Goal: Task Accomplishment & Management: Complete application form

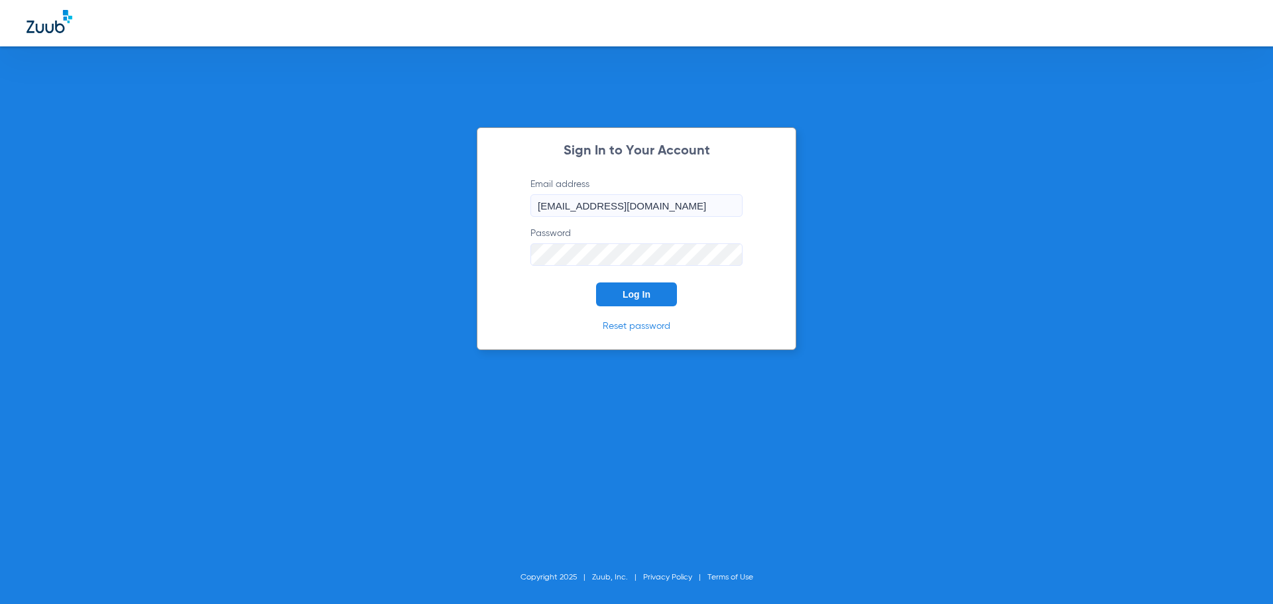
click at [626, 294] on span "Log In" at bounding box center [637, 294] width 28 height 11
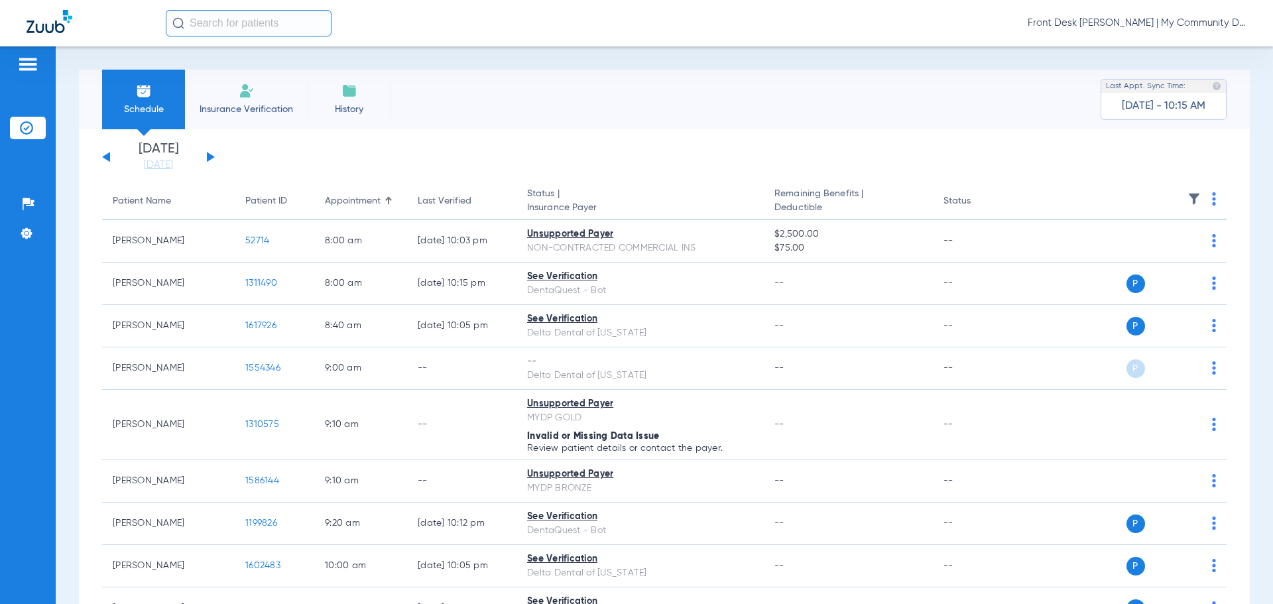
click at [255, 99] on li "Insurance Verification" at bounding box center [246, 100] width 123 height 60
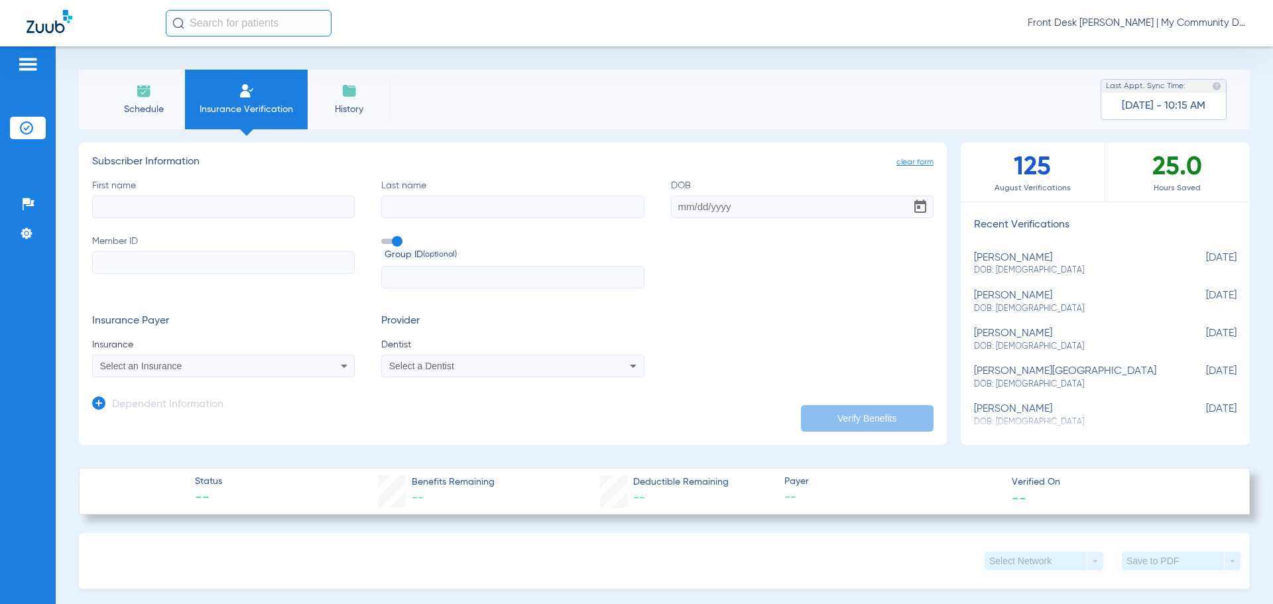
click at [175, 204] on input "First name" at bounding box center [223, 207] width 263 height 23
type input "[PERSON_NAME]"
type input "[DATE]"
click at [105, 255] on input "Member ID" at bounding box center [223, 262] width 263 height 23
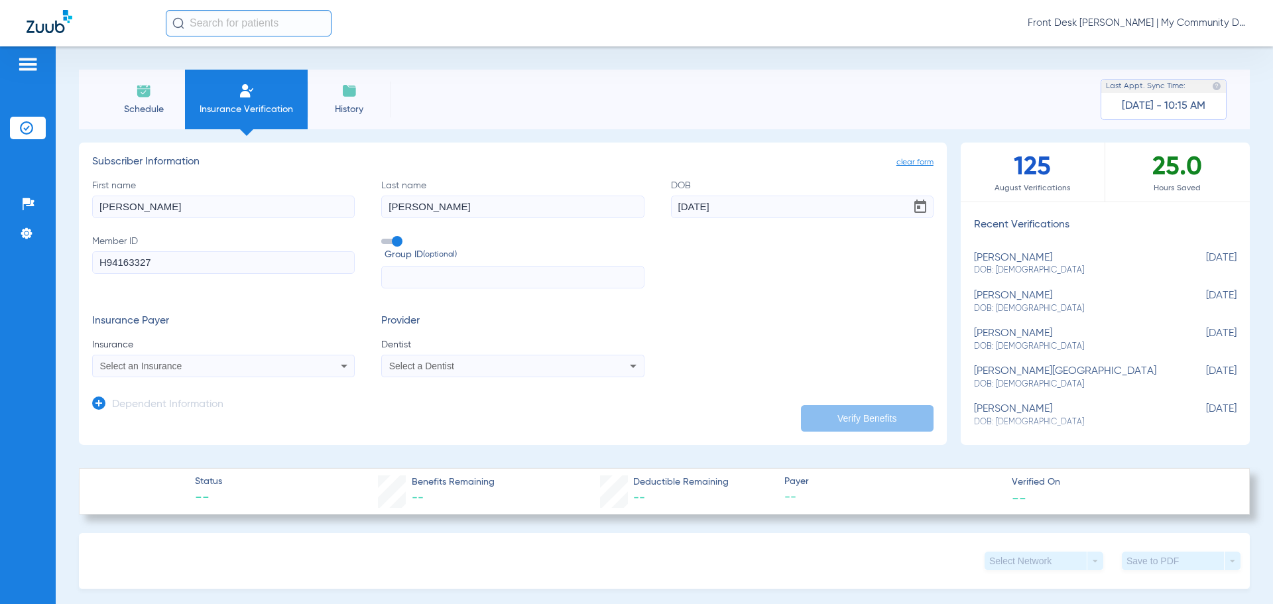
type input "H94163327"
click at [269, 365] on div "Select an Insurance" at bounding box center [199, 365] width 198 height 9
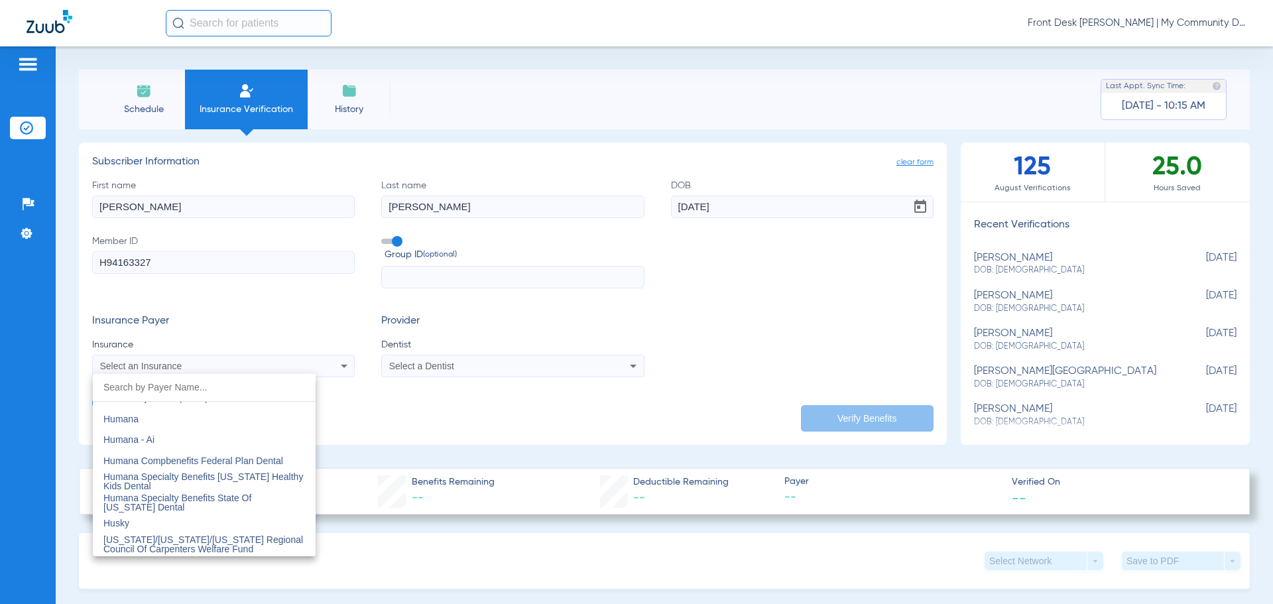
scroll to position [4907, 0]
click at [209, 416] on mat-option "Humana" at bounding box center [204, 414] width 223 height 21
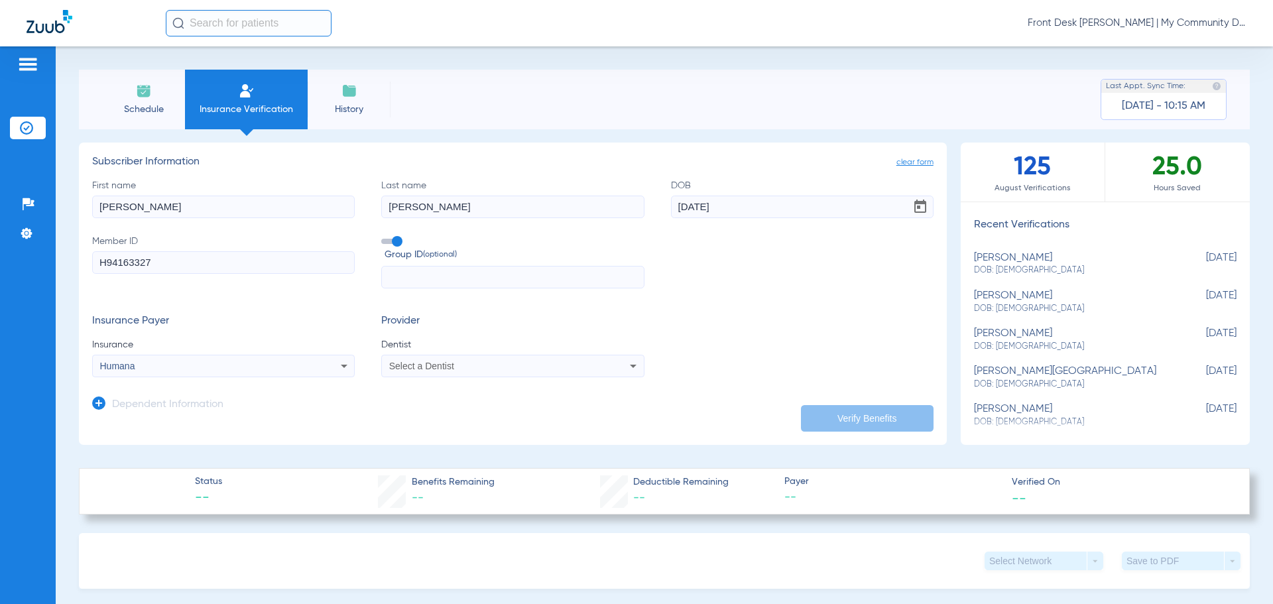
click at [596, 368] on div "Select a Dentist" at bounding box center [512, 366] width 261 height 16
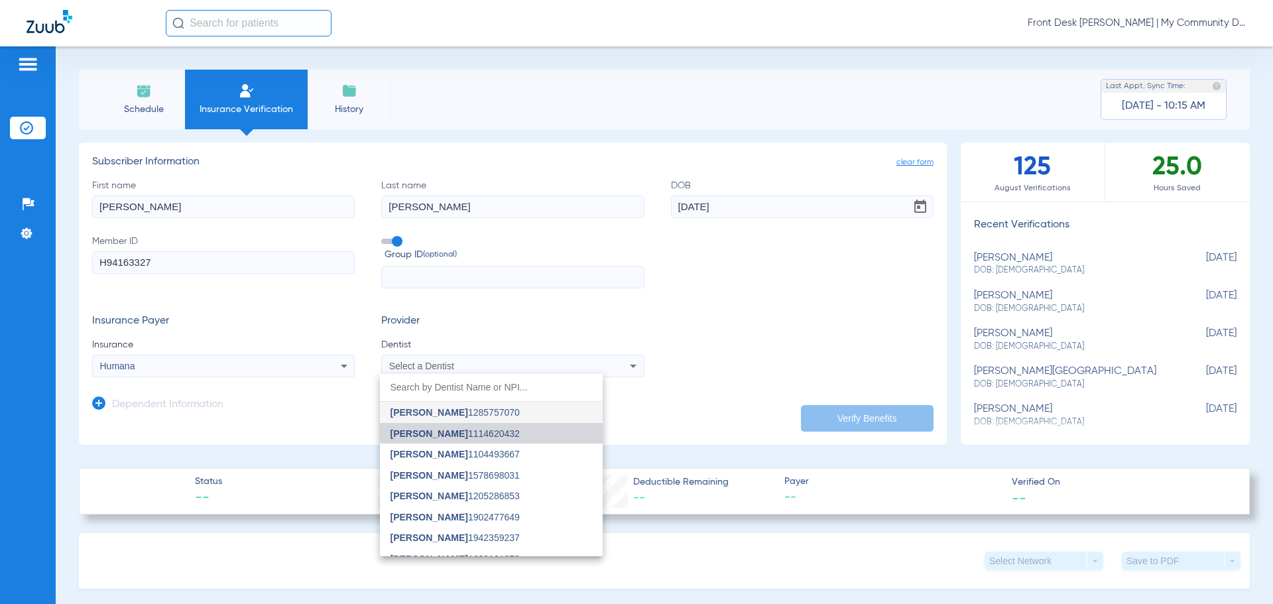
click at [538, 435] on mat-option "[PERSON_NAME] 1114620432" at bounding box center [491, 433] width 223 height 21
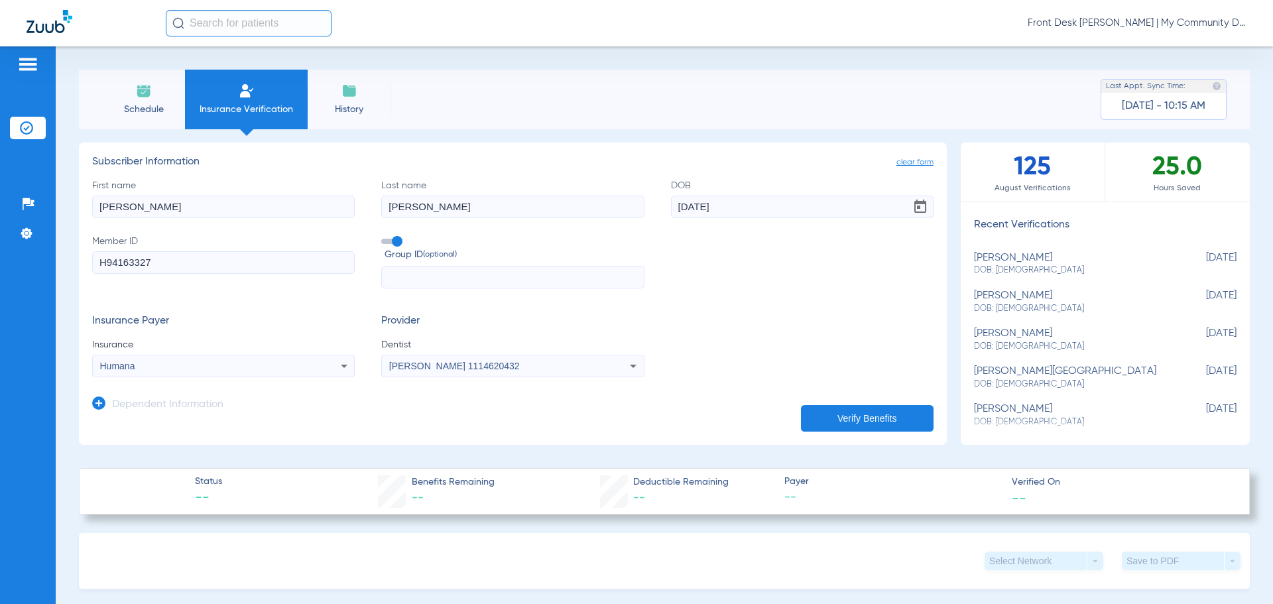
click at [861, 419] on button "Verify Benefits" at bounding box center [867, 418] width 133 height 27
type input "[PERSON_NAME]"
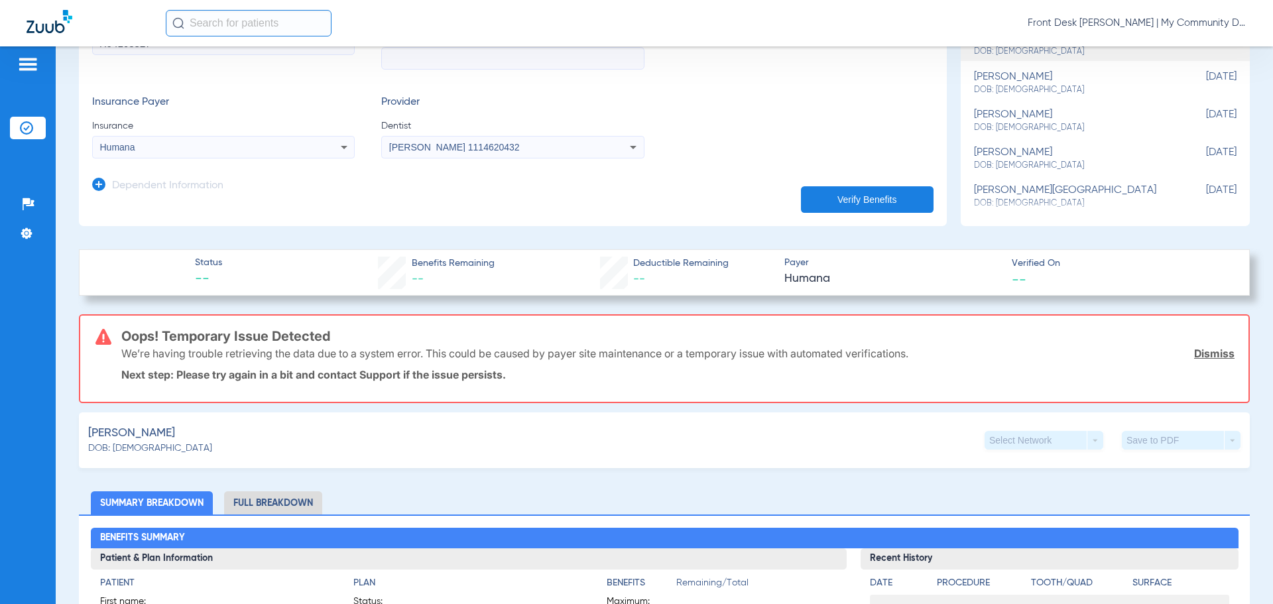
scroll to position [0, 0]
